Goal: Feedback & Contribution: Submit feedback/report problem

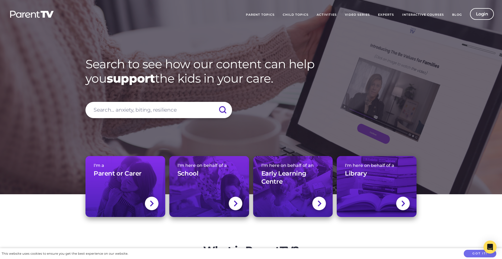
click at [268, 14] on link "Parent Topics" at bounding box center [260, 15] width 37 height 14
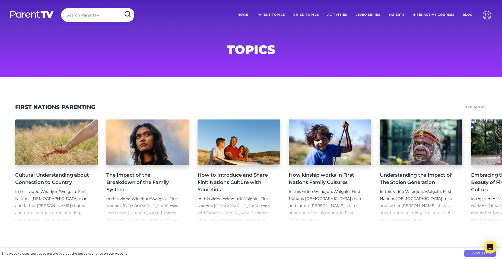
click at [334, 178] on h4 "How kinship works in First Nations Family Cultures" at bounding box center [325, 179] width 74 height 15
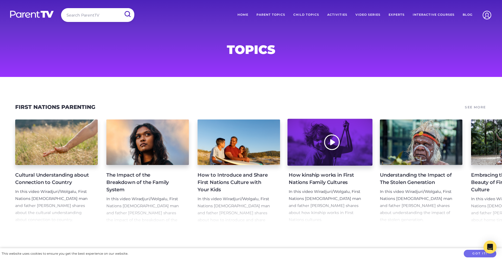
click at [329, 161] on div at bounding box center [329, 142] width 85 height 47
click at [333, 144] on div at bounding box center [329, 142] width 85 height 47
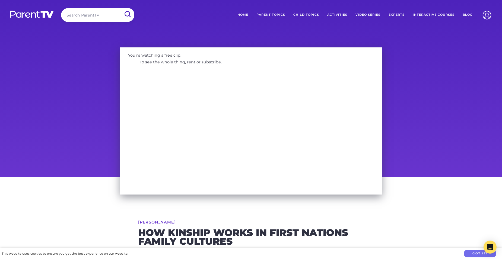
click at [98, 50] on div "You're watching a free clip. To see the whole thing, rent or subscribe." at bounding box center [251, 110] width 502 height 134
click at [362, 14] on link "Video Series" at bounding box center [367, 15] width 33 height 14
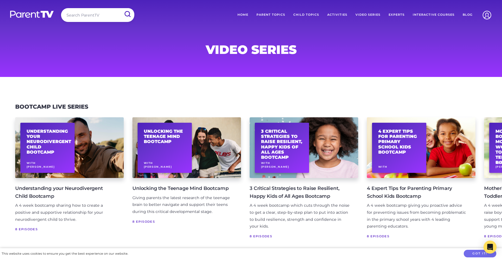
click at [33, 15] on img at bounding box center [31, 14] width 45 height 8
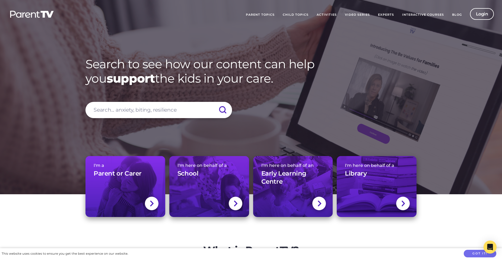
click at [424, 15] on link "Interactive Courses" at bounding box center [423, 15] width 50 height 14
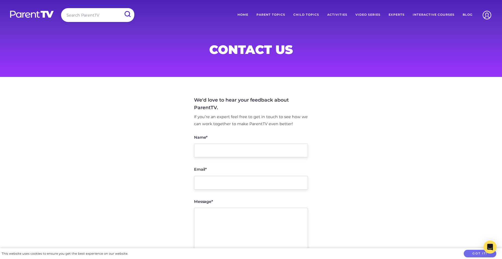
click at [177, 210] on main "We'd love to hear your feedback about ParentTV. If you’re an expert feel free t…" at bounding box center [251, 204] width 502 height 254
click at [229, 154] on input "Name*" at bounding box center [251, 151] width 114 height 14
type input "[PERSON_NAME]"
click at [215, 184] on input "Email*" at bounding box center [251, 183] width 114 height 14
click at [222, 180] on input "[EMAIL_ADDRESS][DOMAIN_NAME]" at bounding box center [251, 183] width 114 height 14
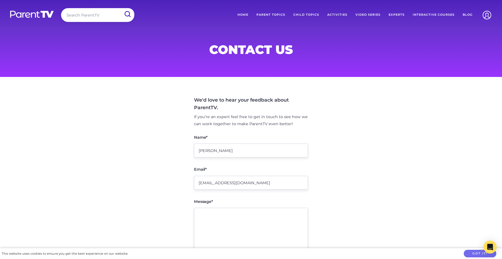
click at [272, 183] on input "[EMAIL_ADDRESS][DOMAIN_NAME]" at bounding box center [251, 183] width 114 height 14
type input "s"
click at [269, 152] on input "[PERSON_NAME]" at bounding box center [251, 151] width 114 height 14
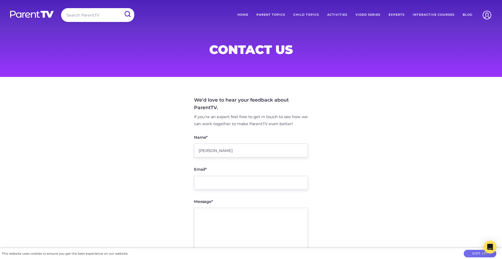
click at [240, 182] on input "Email*" at bounding box center [251, 183] width 114 height 14
click at [240, 182] on input "s" at bounding box center [251, 183] width 114 height 14
type input "s"
click at [86, 165] on main "We'd love to hear your feedback about ParentTV. If you’re an expert feel free t…" at bounding box center [251, 204] width 502 height 254
click at [256, 150] on input "Name*" at bounding box center [251, 151] width 114 height 14
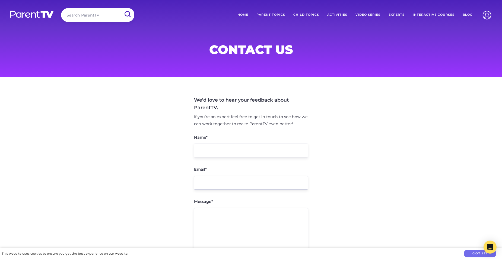
type input "[PERSON_NAME]"
click at [222, 182] on input "Email*" at bounding box center [251, 183] width 114 height 14
type input "[PERSON_NAME][EMAIL_ADDRESS][DOMAIN_NAME]"
click at [226, 220] on textarea "Message*" at bounding box center [251, 230] width 114 height 45
click at [219, 214] on textarea "Message*" at bounding box center [251, 230] width 114 height 45
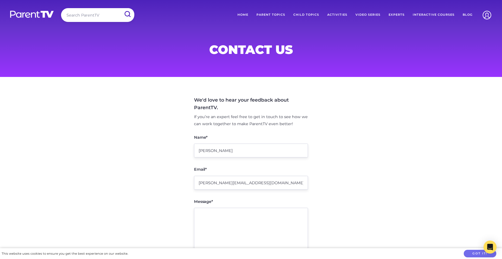
paste textarea "Hi [Name], My name is Sofía L. Fuertes, and I’m the Community Development Worke…"
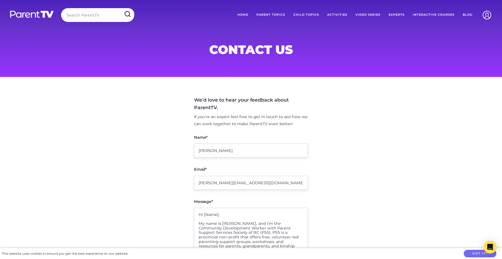
click at [217, 215] on textarea "Hi [Name], My name is Sofía L. Fuertes, and I’m the Community Development Worke…" at bounding box center [251, 230] width 114 height 45
click at [218, 216] on textarea "Hi [Name], My name is Sofía L. Fuertes, and I’m the Community Development Worke…" at bounding box center [251, 230] width 114 height 45
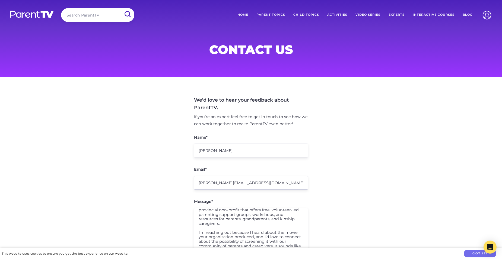
click at [254, 227] on textarea "Hi, My name is Sofía L. Fuertes, and I’m the Community Development Worker with …" at bounding box center [251, 230] width 114 height 45
click at [255, 223] on textarea "Hi, My name is Sofía L. Fuertes, and I’m the Community Development Worker with …" at bounding box center [251, 230] width 114 height 45
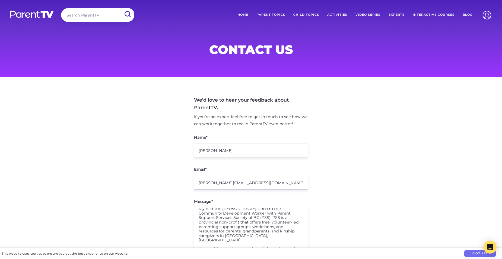
scroll to position [0, 0]
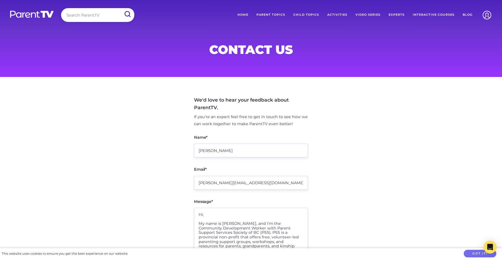
drag, startPoint x: 284, startPoint y: 210, endPoint x: 290, endPoint y: 222, distance: 13.0
click at [290, 222] on textarea "Hi, My name is Sofía L. Fuertes, and I’m the Community Development Worker with …" at bounding box center [251, 230] width 114 height 45
drag, startPoint x: 284, startPoint y: 211, endPoint x: 291, endPoint y: 220, distance: 12.1
click at [291, 220] on textarea "Hi, My name is Sofía L. Fuertes, and I’m the Community Development Worker with …" at bounding box center [251, 230] width 114 height 45
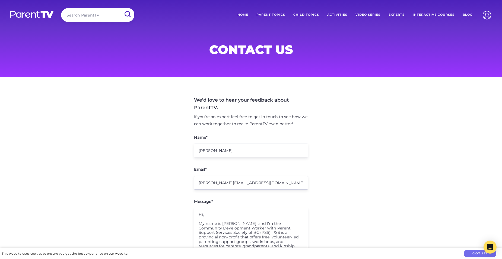
click at [291, 220] on textarea "Hi, My name is Sofía L. Fuertes, and I’m the Community Development Worker with …" at bounding box center [251, 230] width 114 height 45
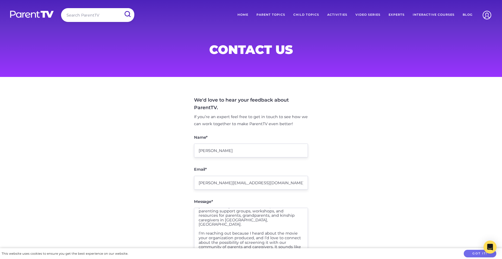
scroll to position [49, 0]
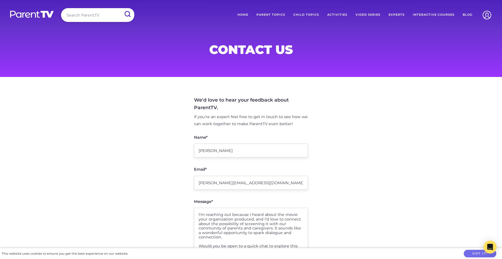
click at [296, 210] on textarea "Hi, My name is Sofía L. Fuertes, and I’m the Community Development Worker with …" at bounding box center [251, 230] width 114 height 45
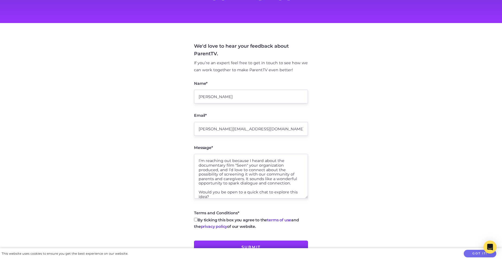
scroll to position [54, 0]
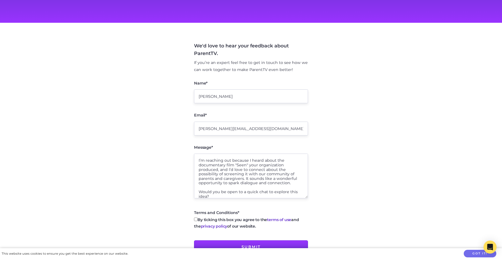
type textarea "Hi, My name is Sofía L. Fuertes, and I’m the Community Development Worker with …"
click at [196, 221] on input "By ticking this box you agree to the terms of use and the privacy policy of our…" at bounding box center [196, 220] width 4 height 4
checkbox input "true"
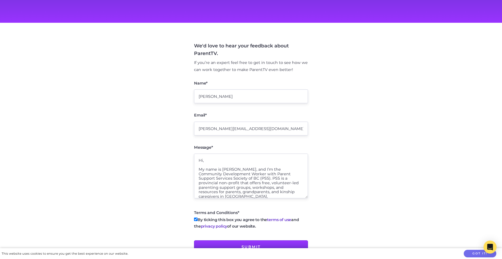
scroll to position [27, 0]
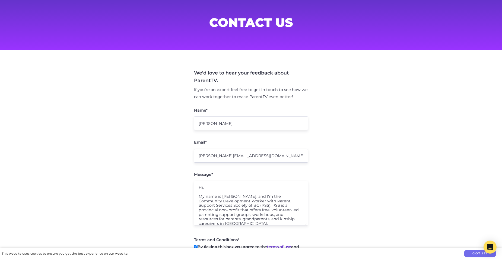
click at [211, 192] on textarea "Hi, My name is Sofía L. Fuertes, and I’m the Community Development Worker with …" at bounding box center [251, 203] width 114 height 45
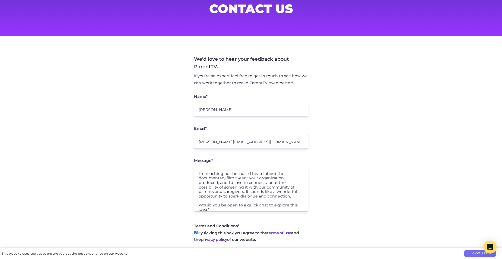
scroll to position [54, 0]
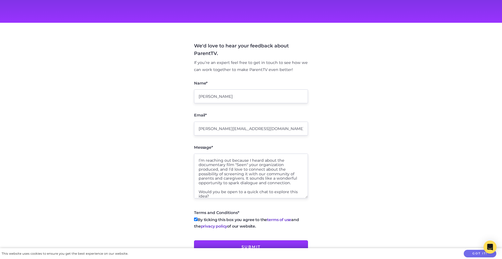
click at [211, 192] on textarea "Hi, My name is Sofía L. Fuertes, and I’m the Community Development Worker with …" at bounding box center [251, 176] width 114 height 45
click at [203, 195] on textarea "Hi, My name is Sofía L. Fuertes, and I’m the Community Development Worker with …" at bounding box center [251, 176] width 114 height 45
click at [200, 193] on textarea "Hi, My name is Sofía L. Fuertes, and I’m the Community Development Worker with …" at bounding box center [251, 176] width 114 height 45
click at [255, 188] on textarea "Hi, My name is Sofía L. Fuertes, and I’m the Community Development Worker with …" at bounding box center [251, 176] width 114 height 45
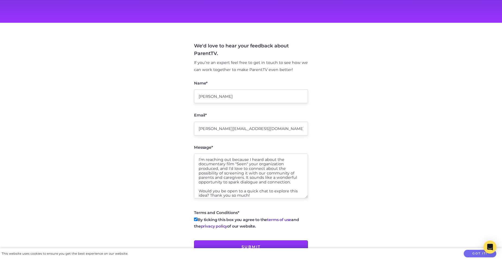
click at [255, 191] on textarea "Hi, My name is Sofía L. Fuertes, and I’m the Community Development Worker with …" at bounding box center [251, 176] width 114 height 45
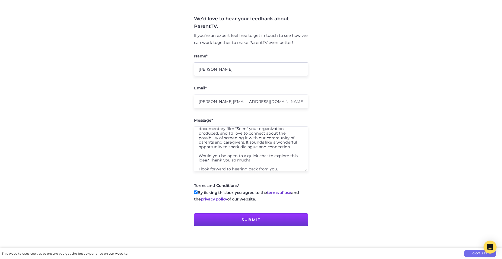
scroll to position [108, 0]
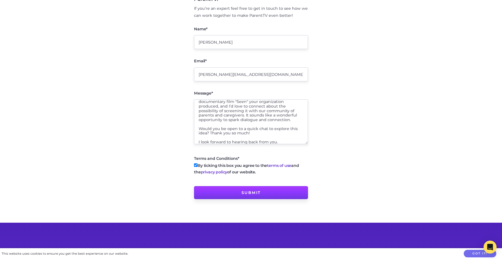
type textarea "Hi, My name is Sofía L. Fuertes, and I’m the Community Development Worker with …"
click at [269, 192] on input "Submit" at bounding box center [251, 192] width 114 height 13
type input "Sending message..."
type input "Submit"
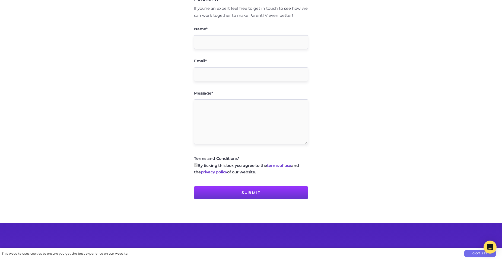
scroll to position [127, 0]
drag, startPoint x: 1, startPoint y: 123, endPoint x: 144, endPoint y: 95, distance: 146.0
click at [144, 95] on main "Your message has been sent! We'd love to hear your feedback about ParentTV. If …" at bounding box center [251, 86] width 502 height 273
